Goal: Information Seeking & Learning: Learn about a topic

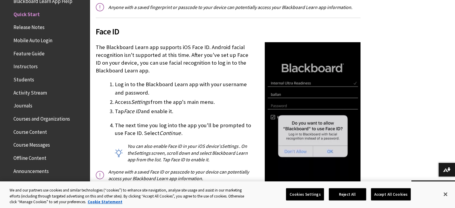
scroll to position [837, 0]
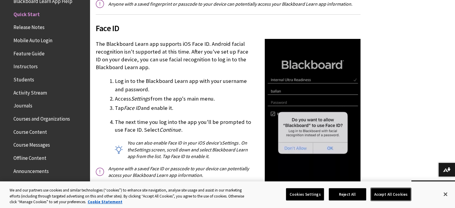
click at [392, 193] on button "Accept All Cookies" at bounding box center [391, 194] width 40 height 13
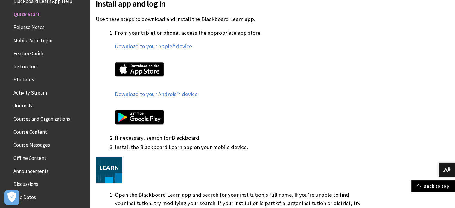
scroll to position [344, 0]
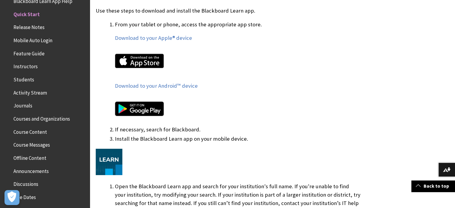
click at [25, 104] on span "Journals" at bounding box center [22, 105] width 19 height 8
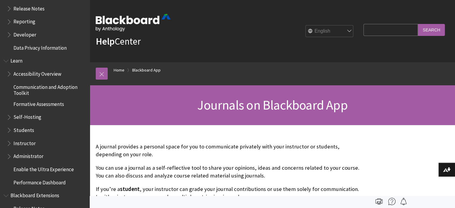
scroll to position [450, 0]
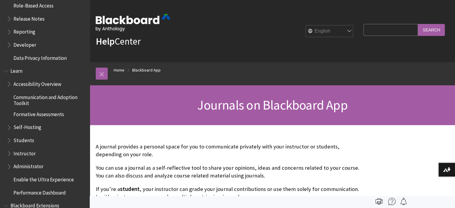
click at [29, 152] on span "Instructor" at bounding box center [24, 153] width 22 height 8
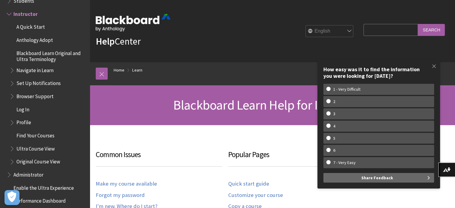
click at [22, 1] on span "Students" at bounding box center [23, 0] width 21 height 8
